Goal: Task Accomplishment & Management: Use online tool/utility

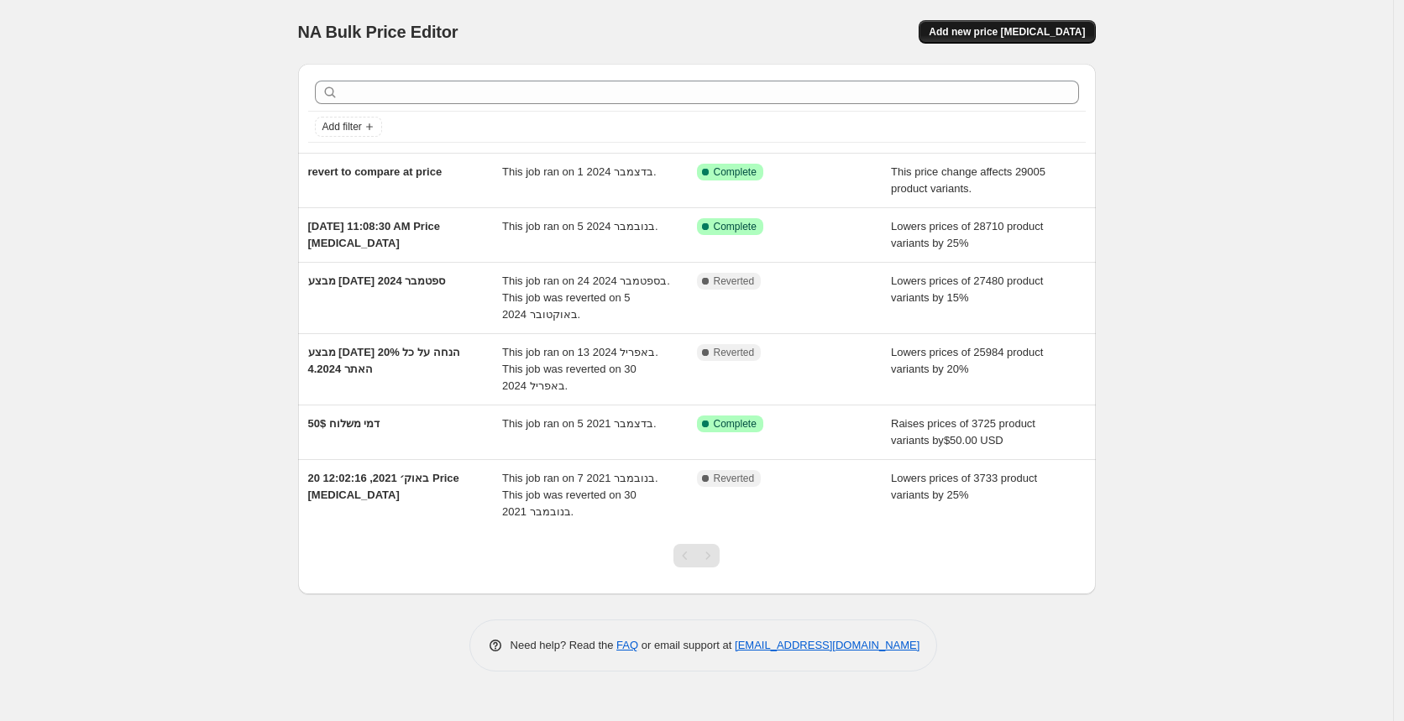
click at [1024, 35] on span "Add new price [MEDICAL_DATA]" at bounding box center [1007, 31] width 156 height 13
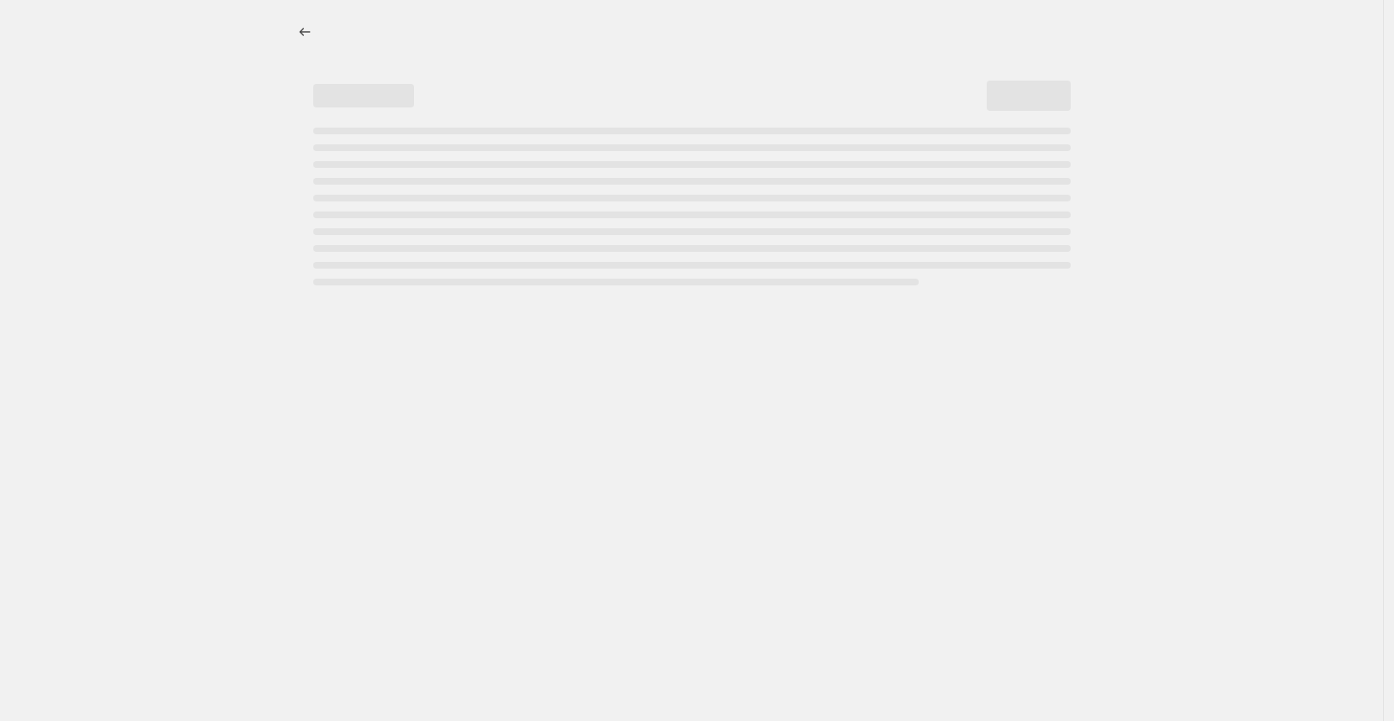
select select "percentage"
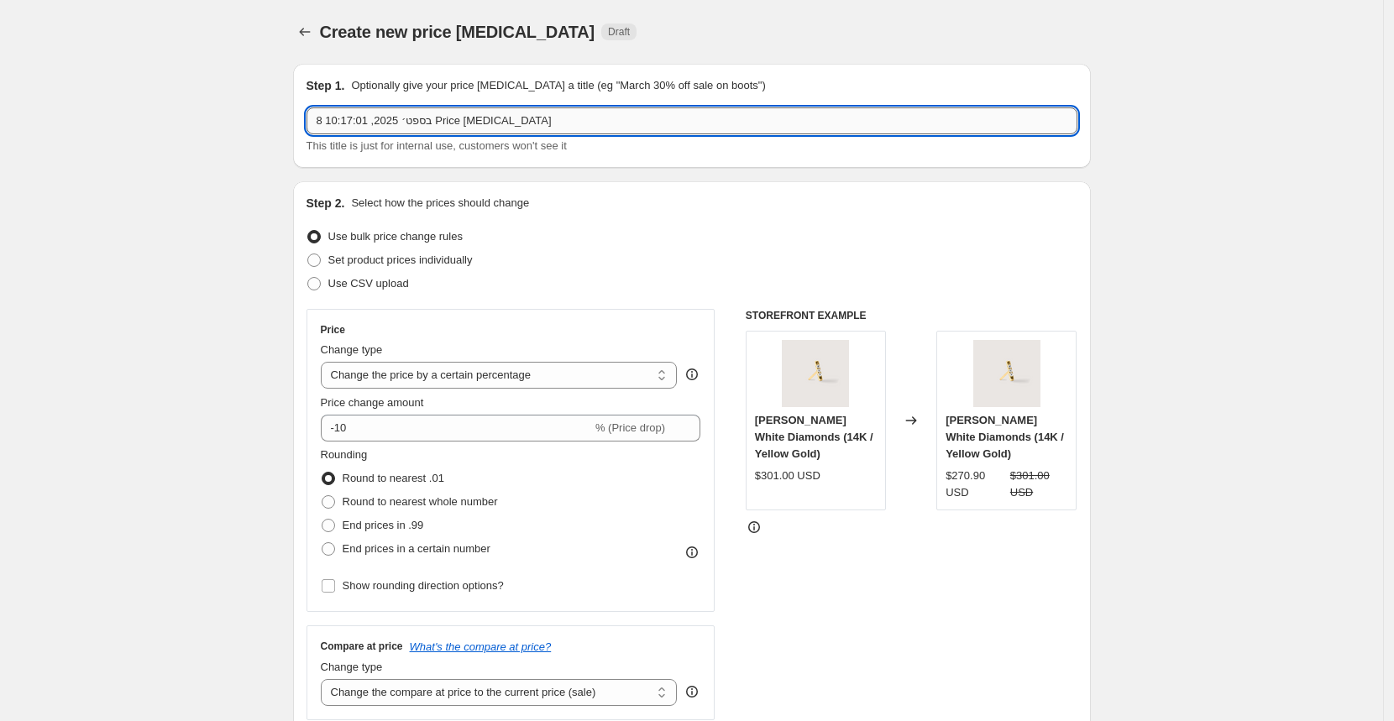
click at [510, 115] on input "8 בספט׳ 2025, 10:17:01 Price [MEDICAL_DATA]" at bounding box center [692, 120] width 771 height 27
type input "[DATE]"
click at [390, 373] on select "Change the price to a certain amount Change the price by a certain amount Chang…" at bounding box center [499, 375] width 357 height 27
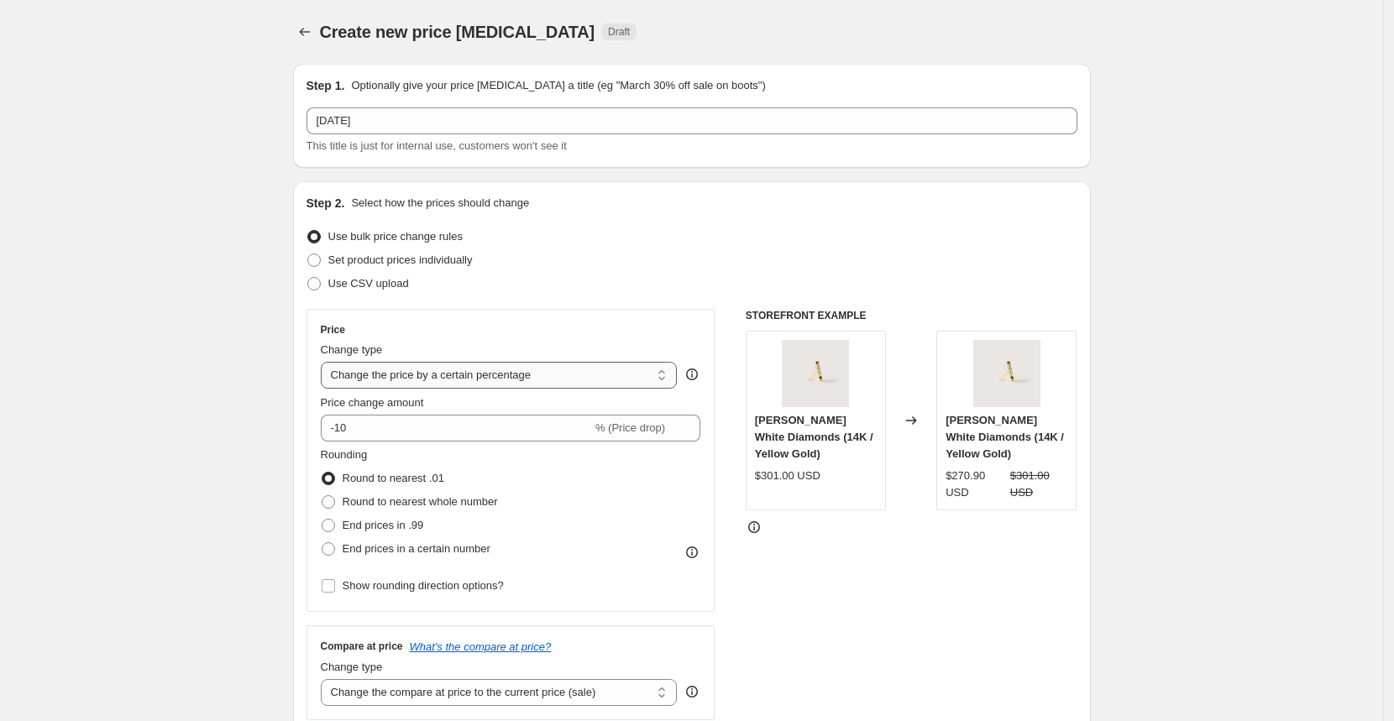
click at [325, 362] on select "Change the price to a certain amount Change the price by a certain amount Chang…" at bounding box center [499, 375] width 357 height 27
click at [343, 432] on input "-10" at bounding box center [456, 428] width 271 height 27
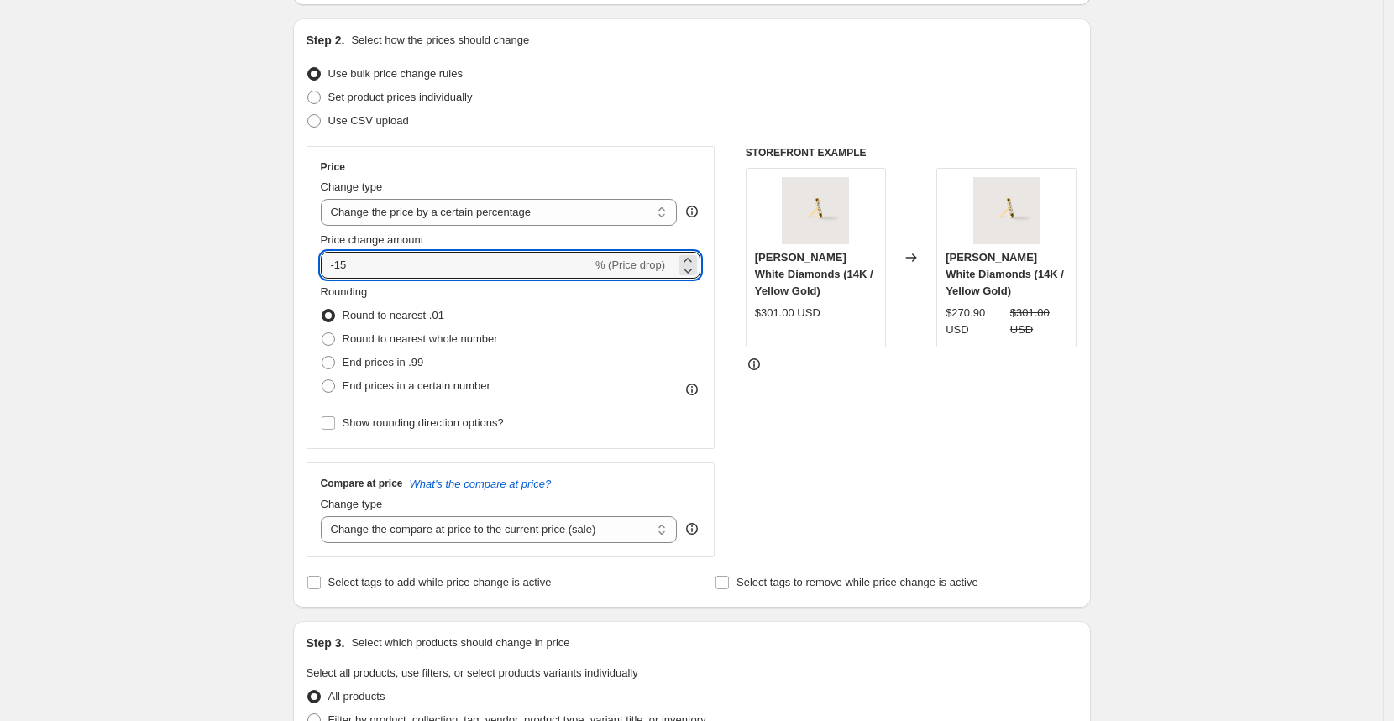
scroll to position [178, 0]
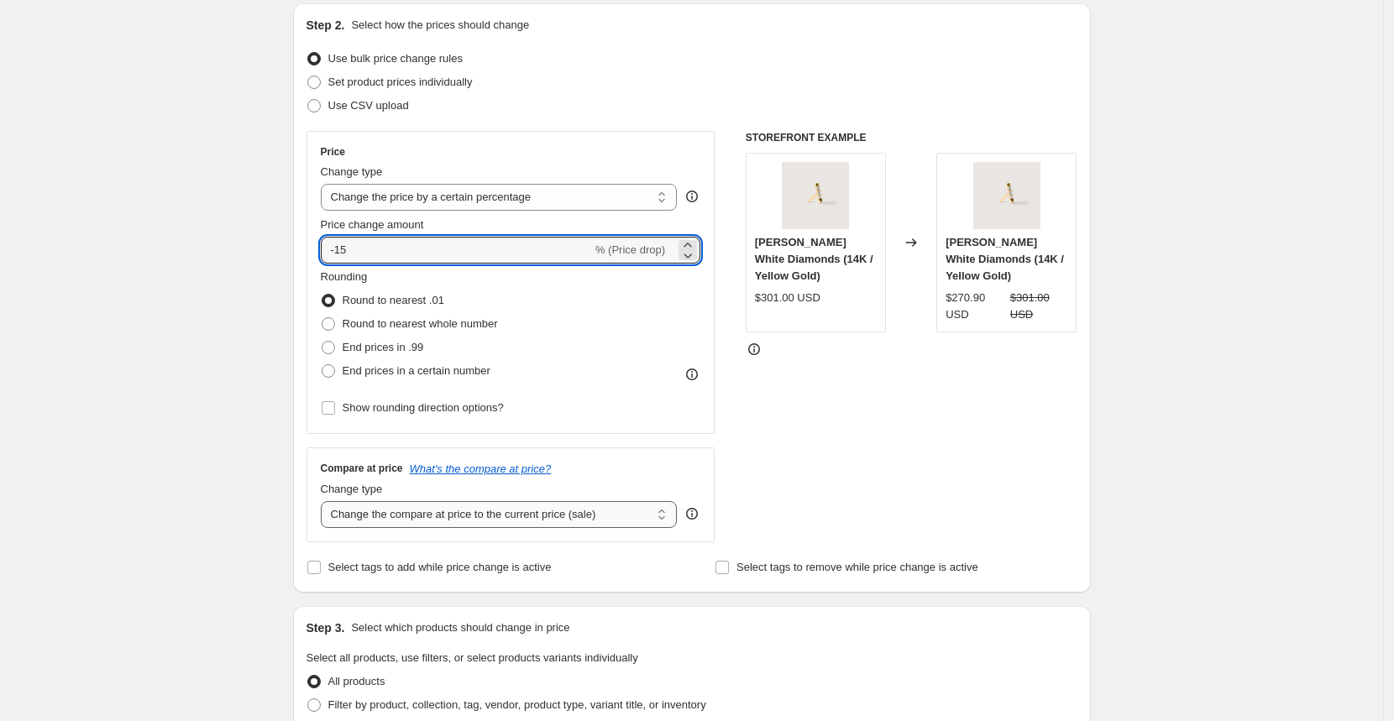
type input "-15"
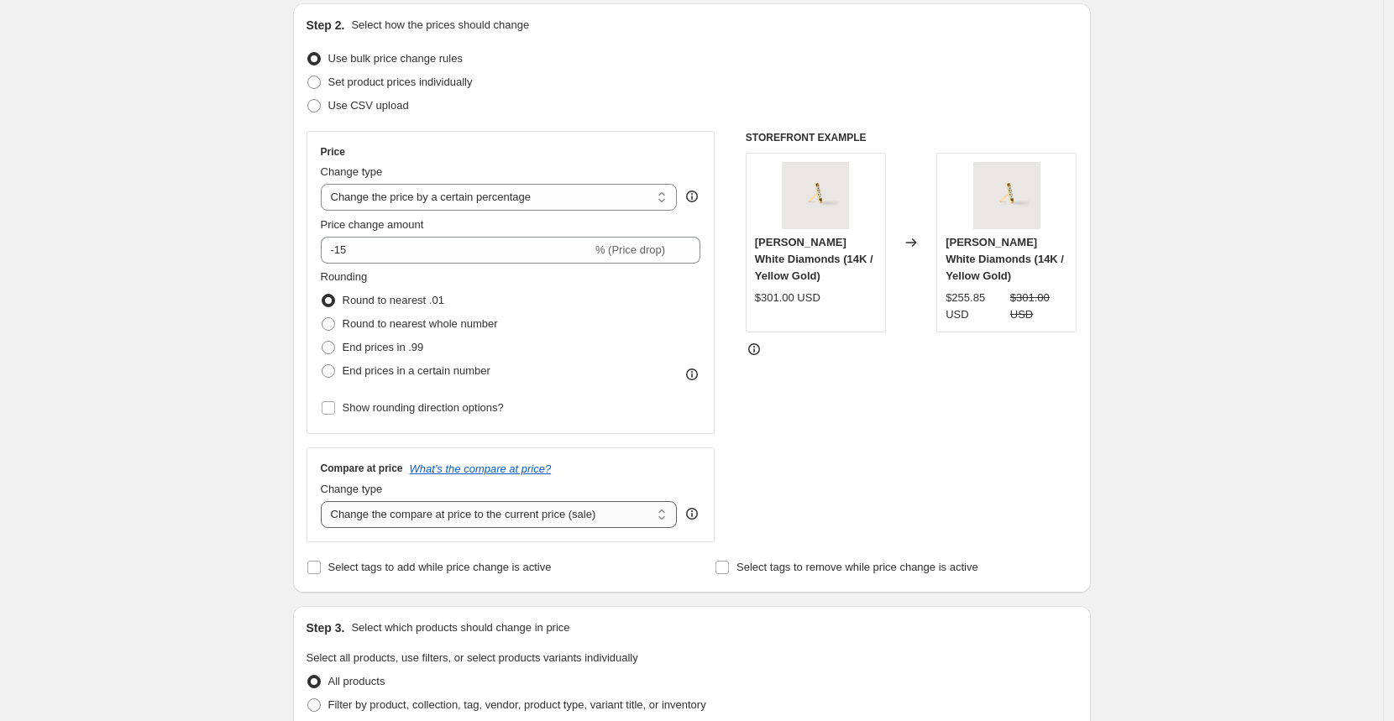
click at [362, 516] on select "Change the compare at price to the current price (sale) Change the compare at p…" at bounding box center [499, 514] width 357 height 27
click at [325, 501] on select "Change the compare at price to the current price (sale) Change the compare at p…" at bounding box center [499, 514] width 357 height 27
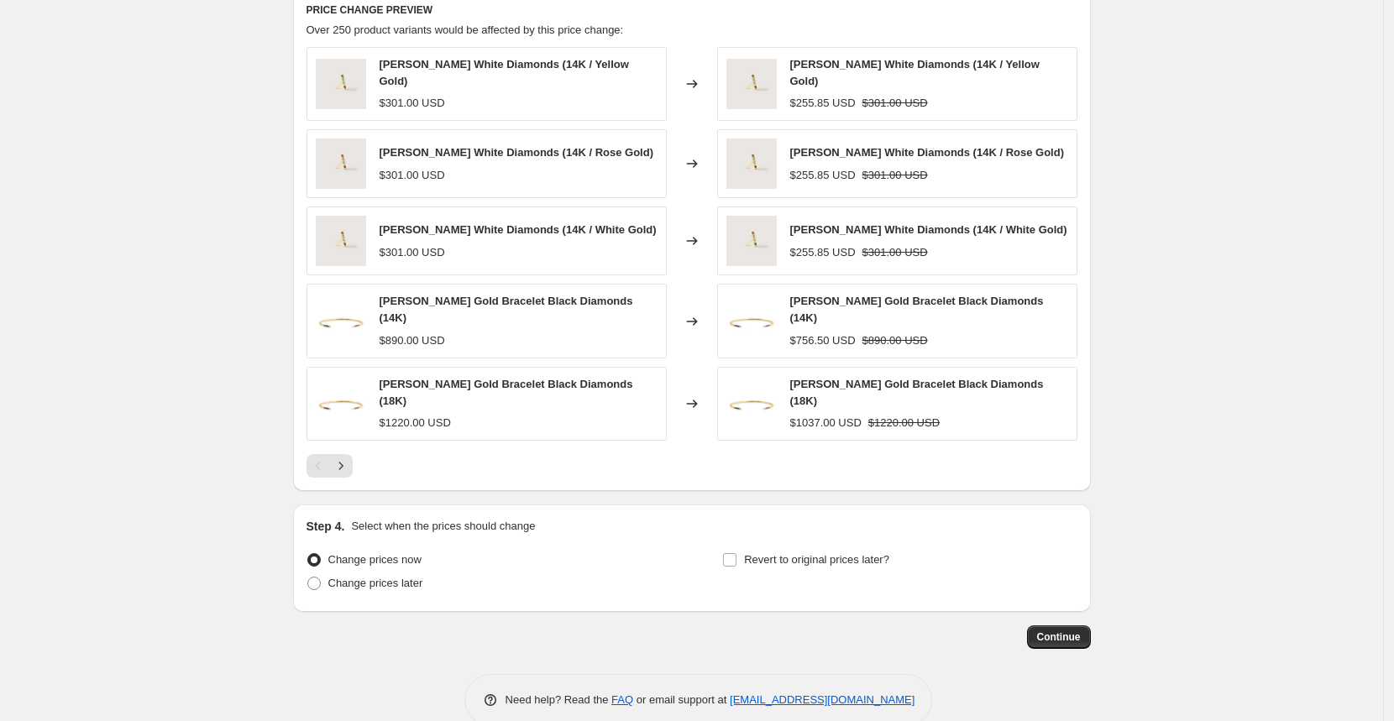
scroll to position [951, 0]
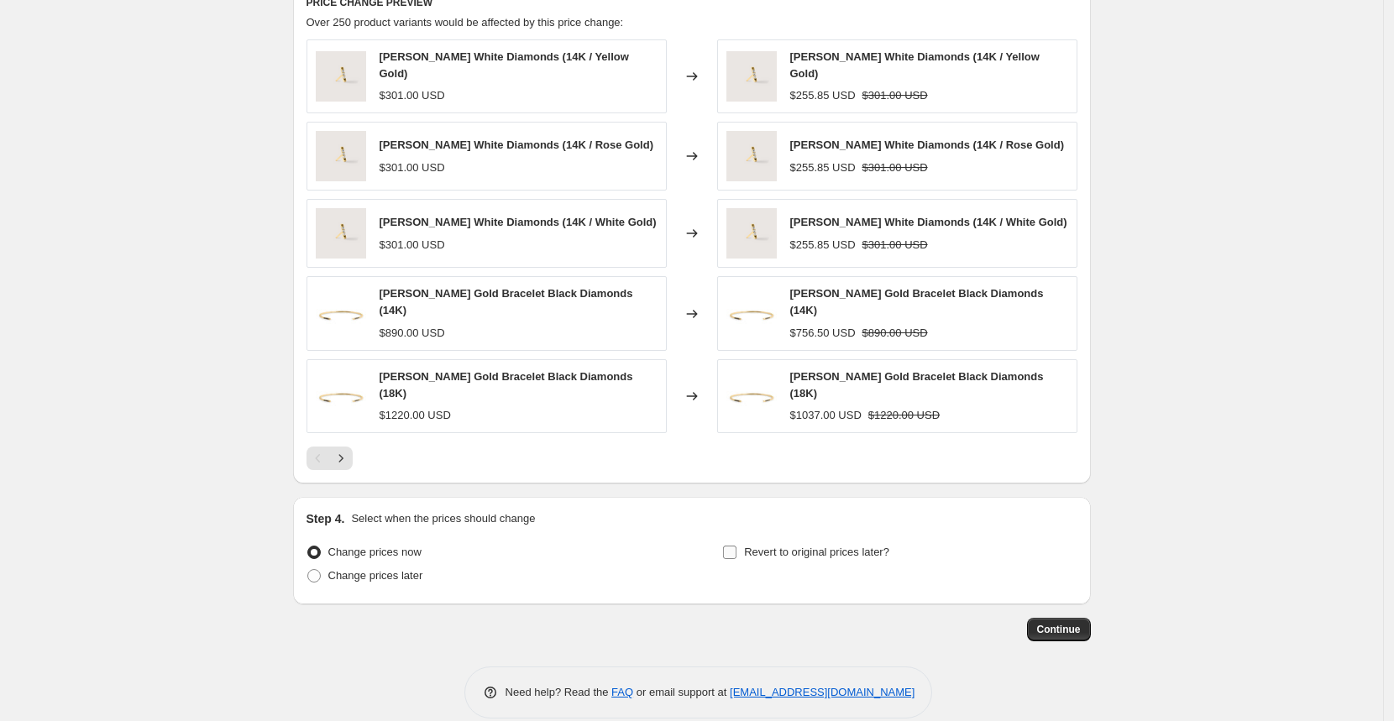
click at [736, 546] on input "Revert to original prices later?" at bounding box center [729, 552] width 13 height 13
checkbox input "true"
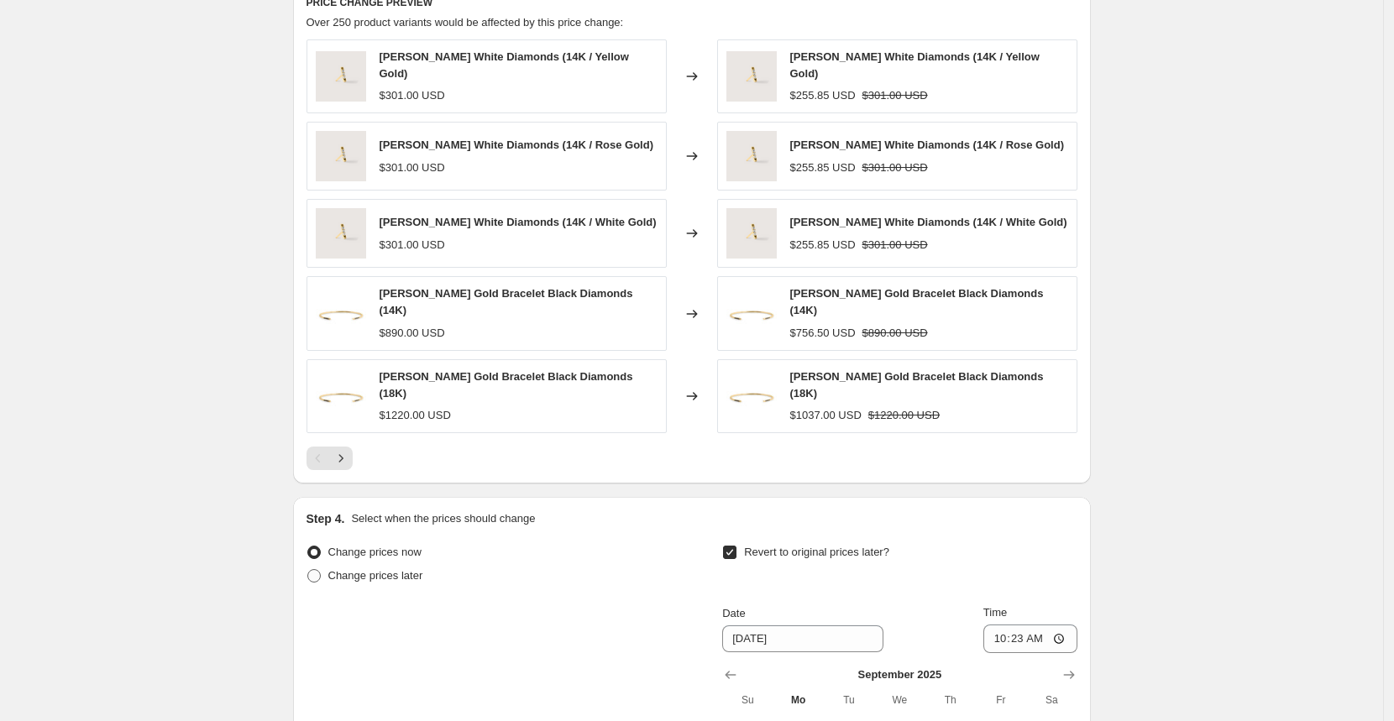
click at [411, 569] on span "Change prices later" at bounding box center [375, 575] width 95 height 13
click at [308, 569] on input "Change prices later" at bounding box center [307, 569] width 1 height 1
radio input "true"
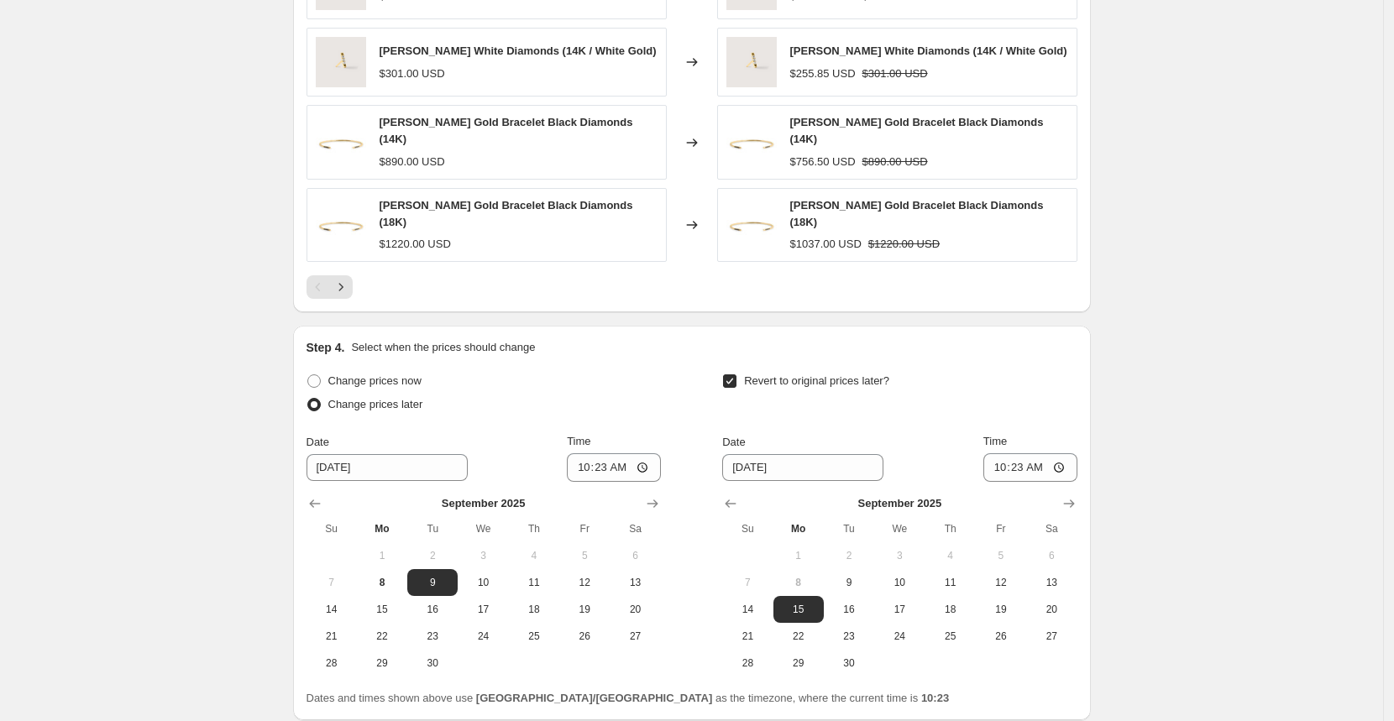
scroll to position [1145, 0]
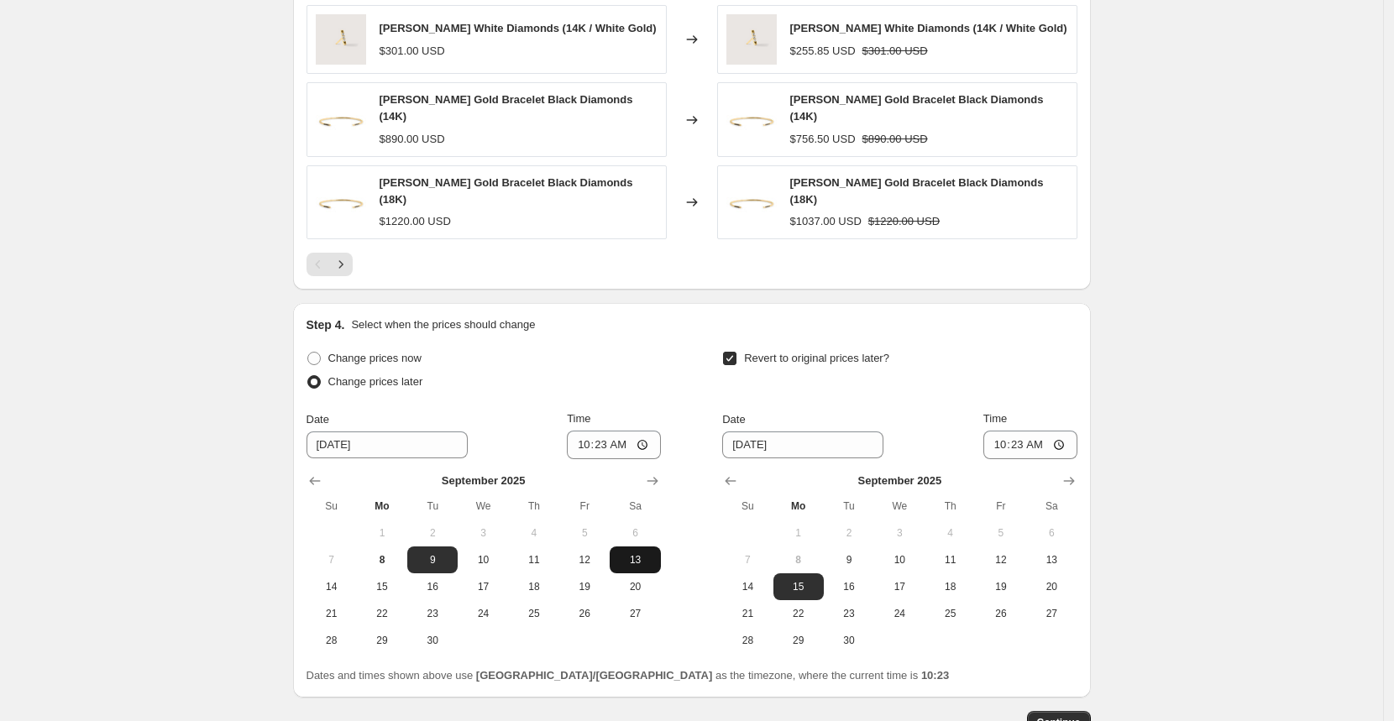
click at [642, 553] on span "13" at bounding box center [634, 559] width 37 height 13
type input "[DATE]"
click at [642, 431] on input "10:23" at bounding box center [614, 445] width 94 height 29
click at [604, 431] on input "10:23" at bounding box center [614, 445] width 94 height 29
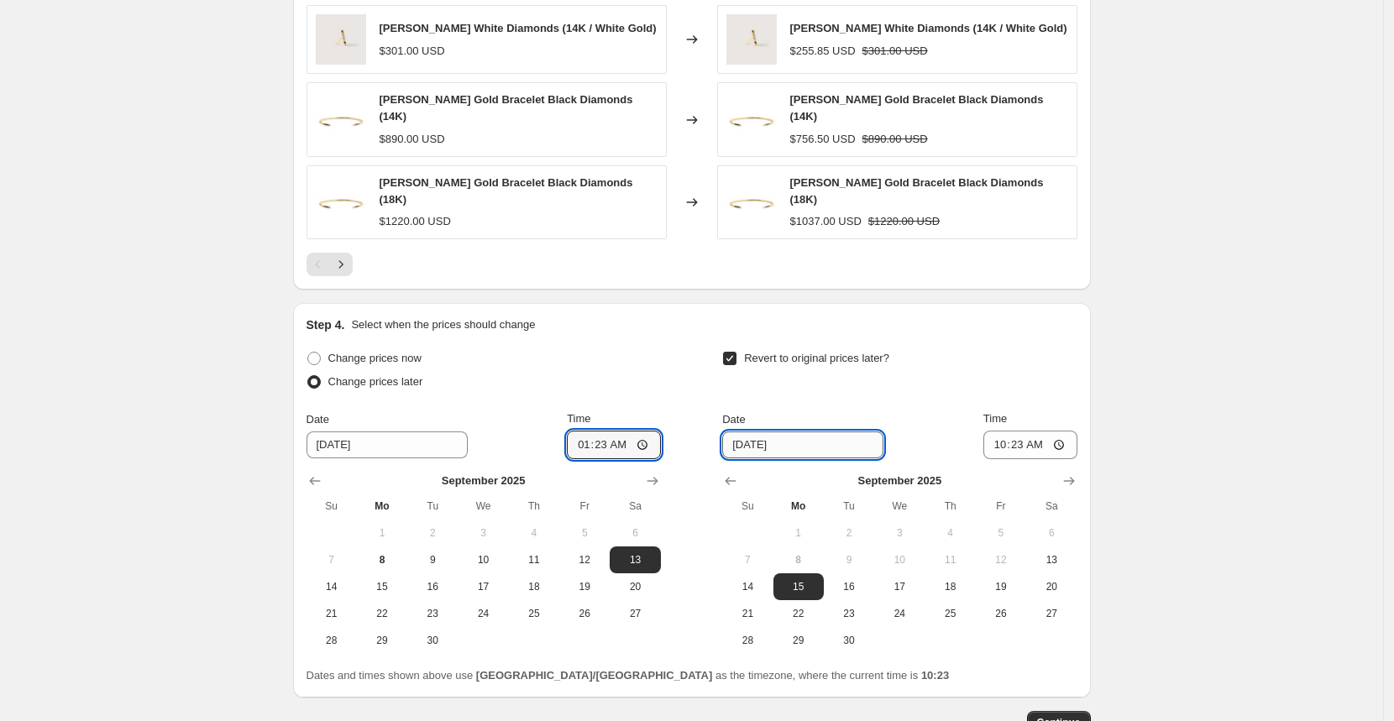
type input "01:23"
click at [763, 432] on input "[DATE]" at bounding box center [802, 445] width 161 height 27
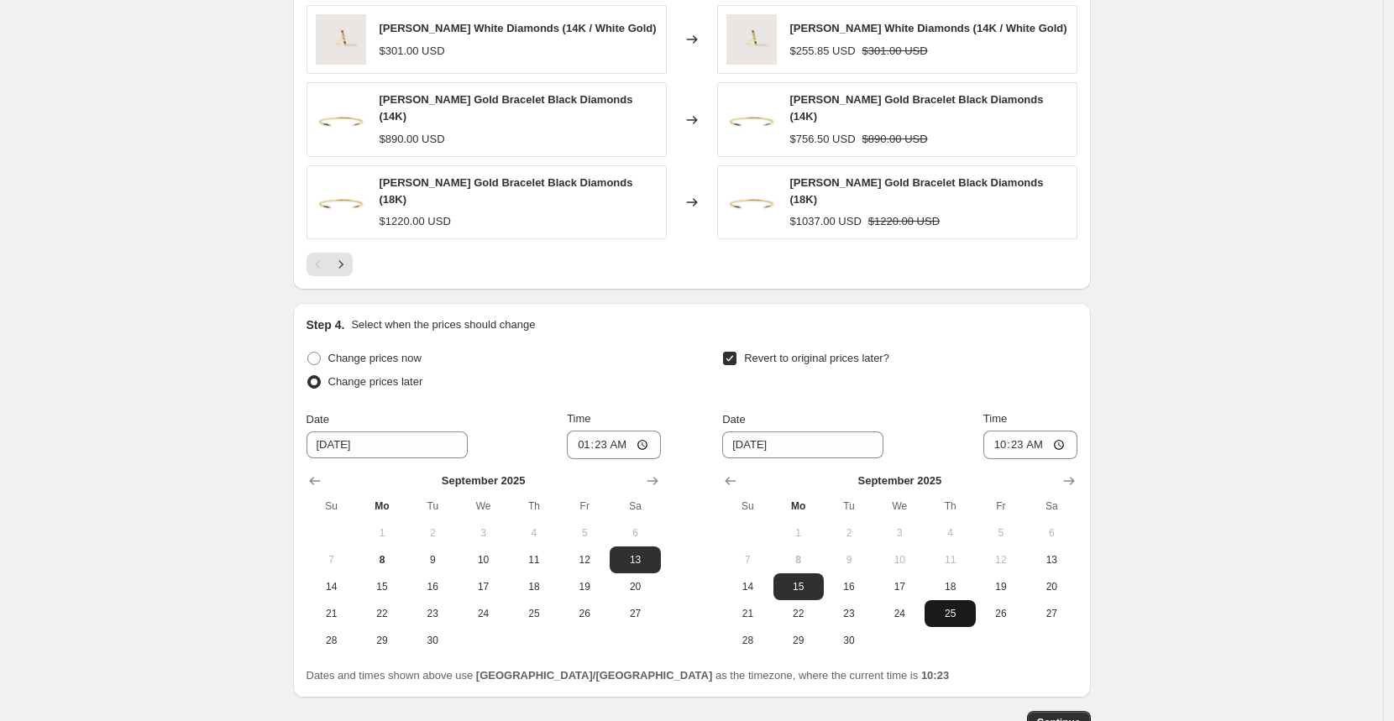
click at [938, 602] on button "25" at bounding box center [950, 613] width 50 height 27
type input "[DATE]"
click at [1051, 431] on input "10:23" at bounding box center [1030, 445] width 94 height 29
click at [1021, 431] on input "10:23" at bounding box center [1030, 445] width 94 height 29
type input "10:59"
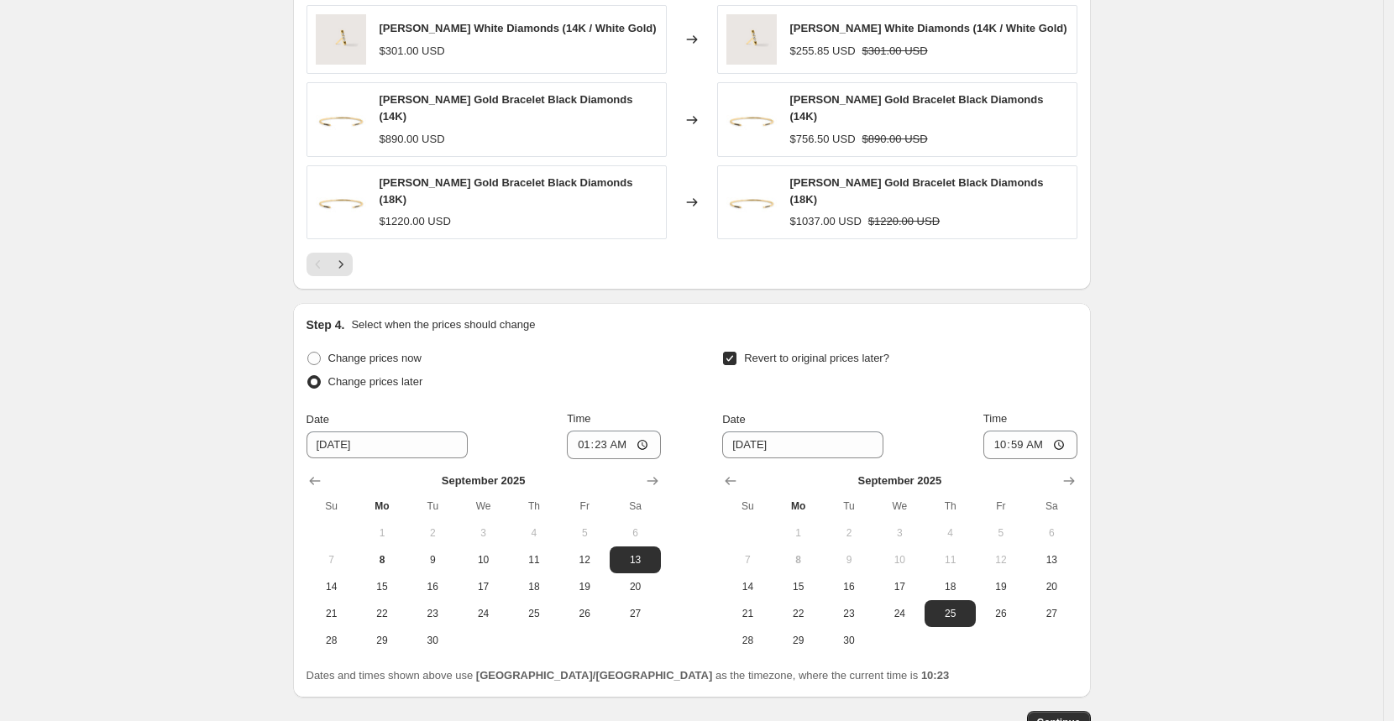
click at [953, 668] on div "Dates and times shown above use [GEOGRAPHIC_DATA]/[GEOGRAPHIC_DATA] as the time…" at bounding box center [692, 676] width 771 height 17
click at [1063, 716] on span "Continue" at bounding box center [1059, 722] width 44 height 13
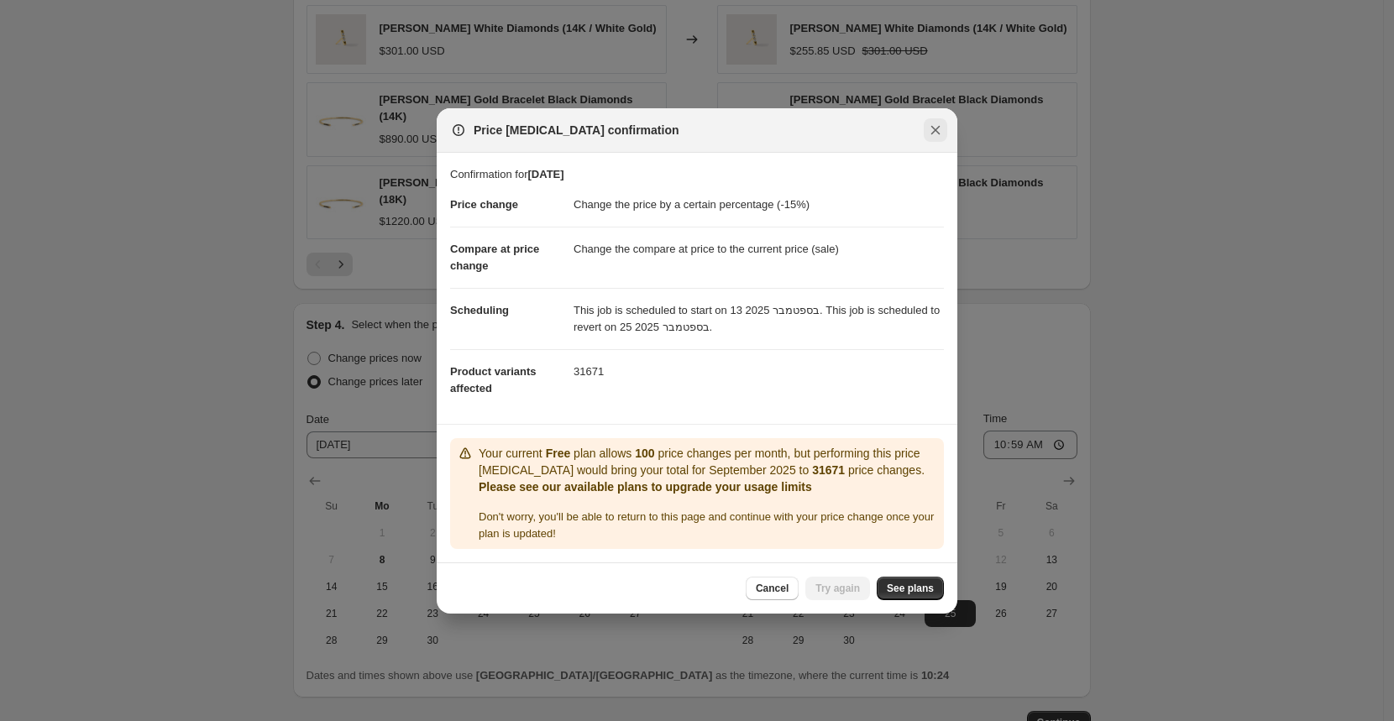
click at [936, 118] on button "Close" at bounding box center [936, 130] width 24 height 24
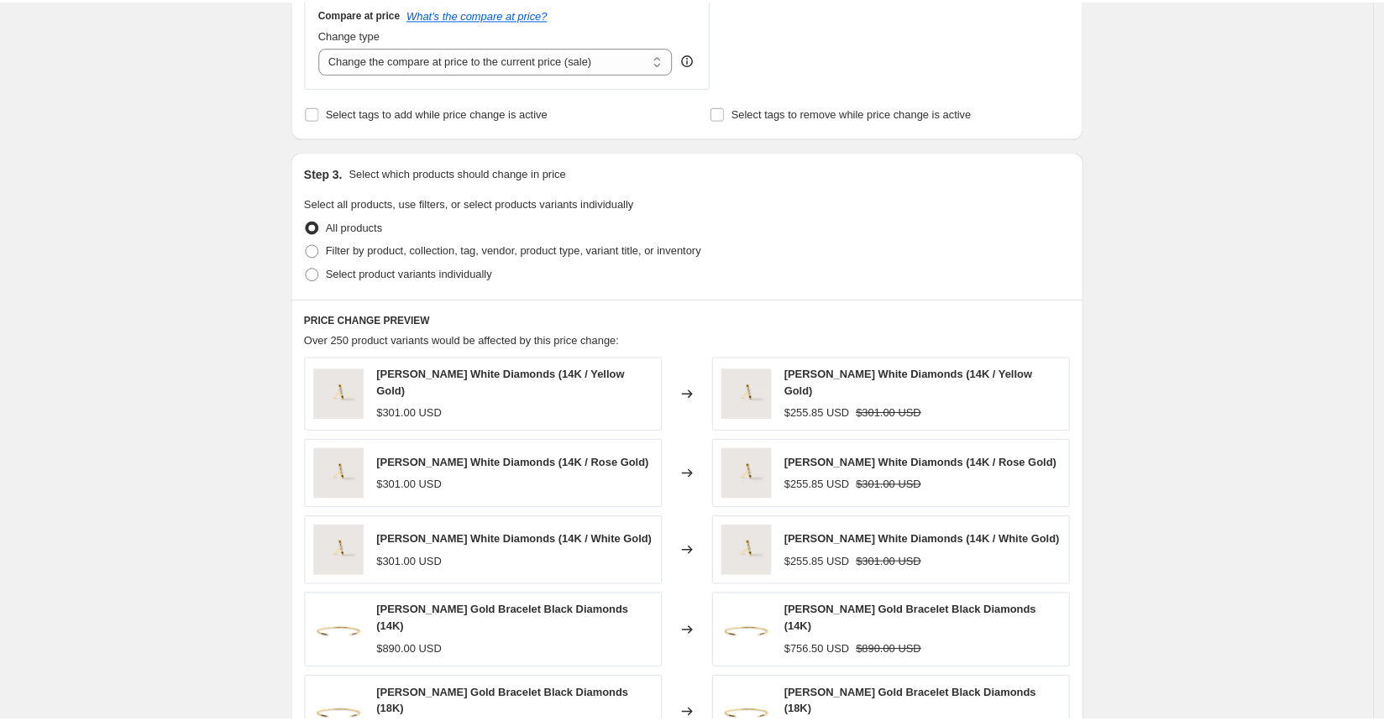
scroll to position [0, 0]
